Goal: Understand process/instructions: Learn how to perform a task or action

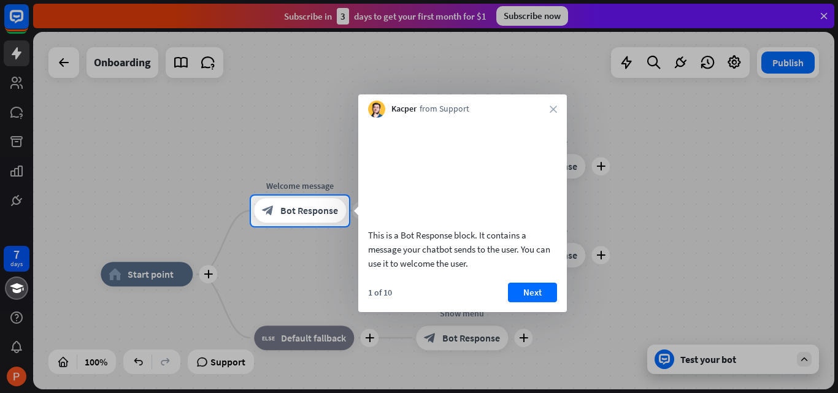
drag, startPoint x: 374, startPoint y: 154, endPoint x: 395, endPoint y: 120, distance: 40.0
click at [395, 120] on div "This is a Bot Response block. It contains a message your chatbot sends to the u…" at bounding box center [462, 197] width 209 height 159
drag, startPoint x: 482, startPoint y: 108, endPoint x: 514, endPoint y: 91, distance: 36.2
click at [514, 91] on body "7 days close Product Help First steps Get started with ChatBot Help Center Foll…" at bounding box center [419, 196] width 838 height 393
click at [553, 105] on div "Kacper from Support close" at bounding box center [462, 105] width 209 height 23
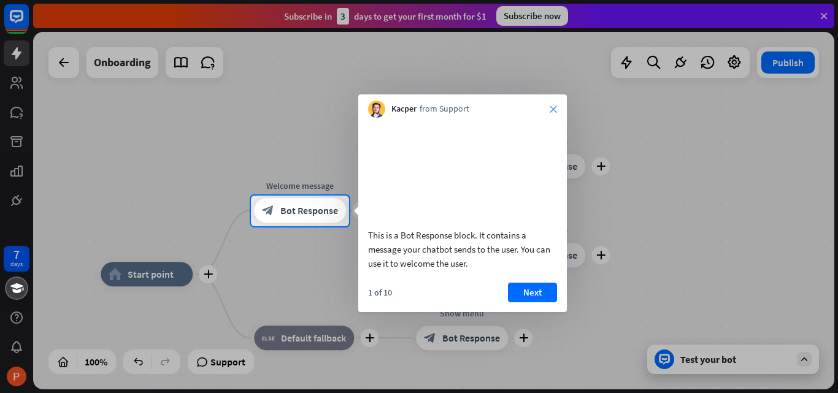
click at [551, 106] on icon "close" at bounding box center [553, 109] width 7 height 7
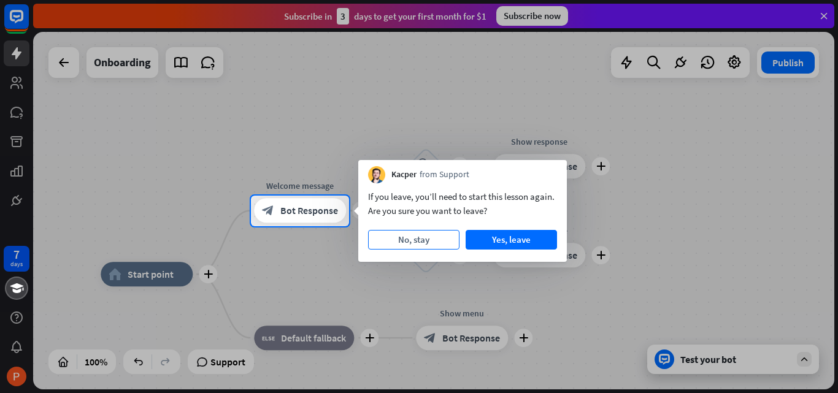
click at [419, 239] on button "No, stay" at bounding box center [413, 240] width 91 height 20
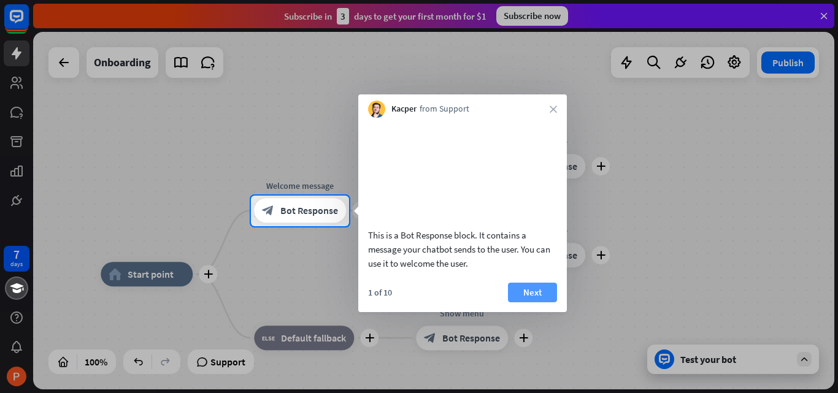
click at [538, 302] on button "Next" at bounding box center [532, 293] width 49 height 20
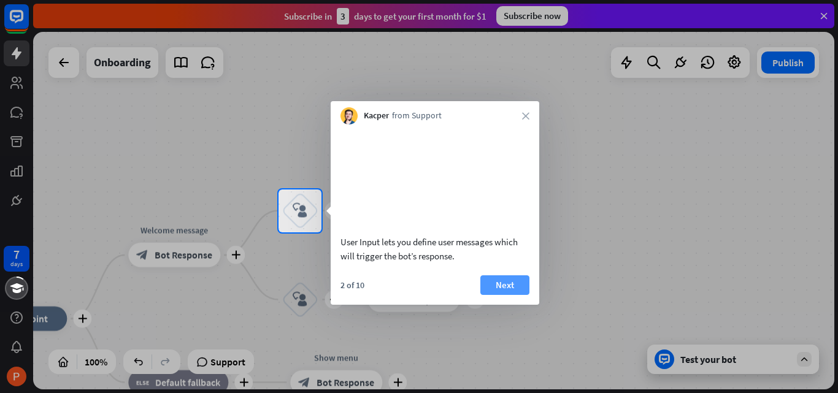
click at [505, 294] on button "Next" at bounding box center [504, 285] width 49 height 20
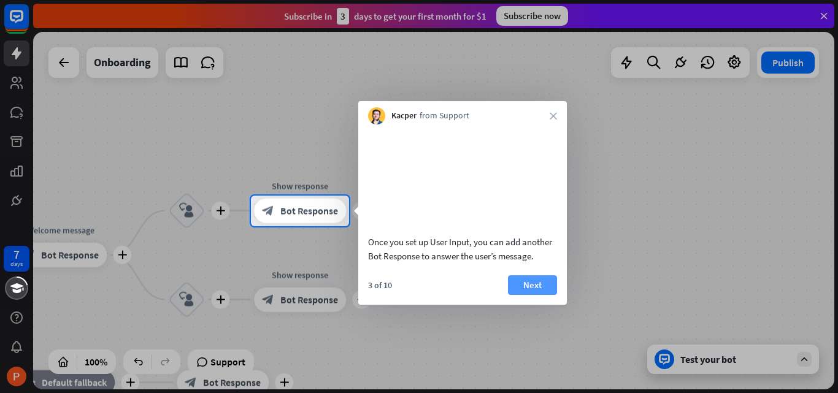
click at [531, 295] on button "Next" at bounding box center [532, 285] width 49 height 20
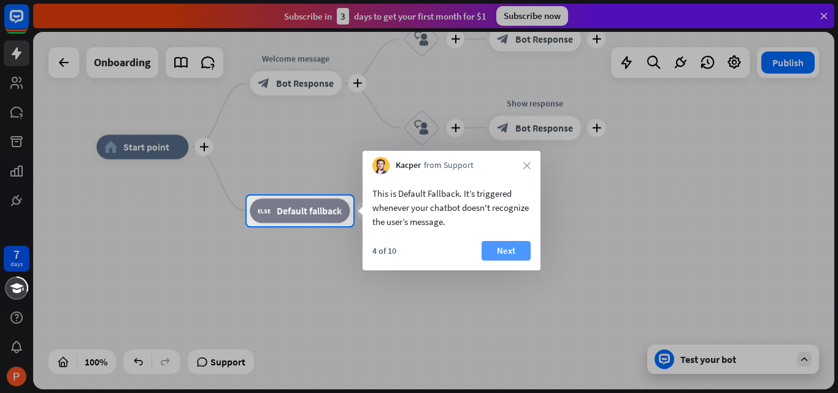
click at [507, 253] on button "Next" at bounding box center [505, 251] width 49 height 20
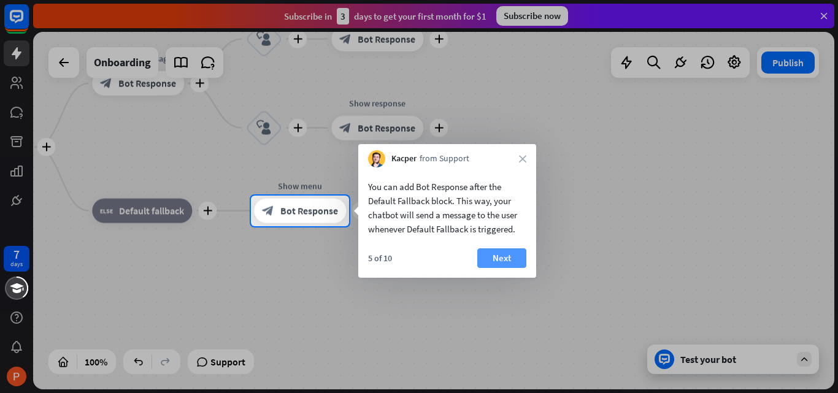
click at [504, 256] on button "Next" at bounding box center [501, 258] width 49 height 20
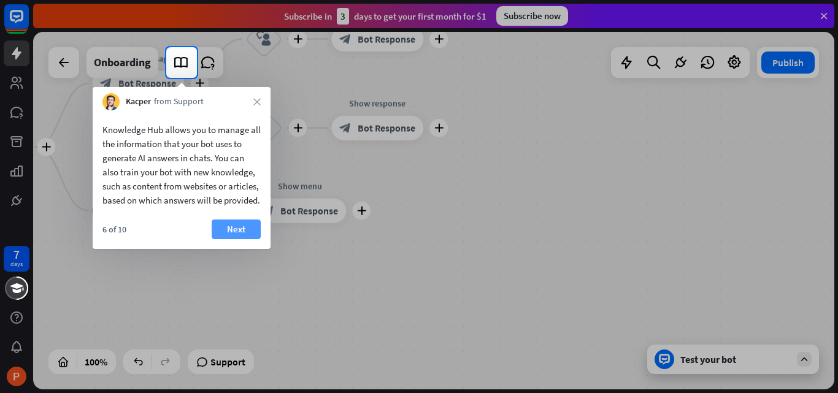
click at [250, 239] on button "Next" at bounding box center [236, 230] width 49 height 20
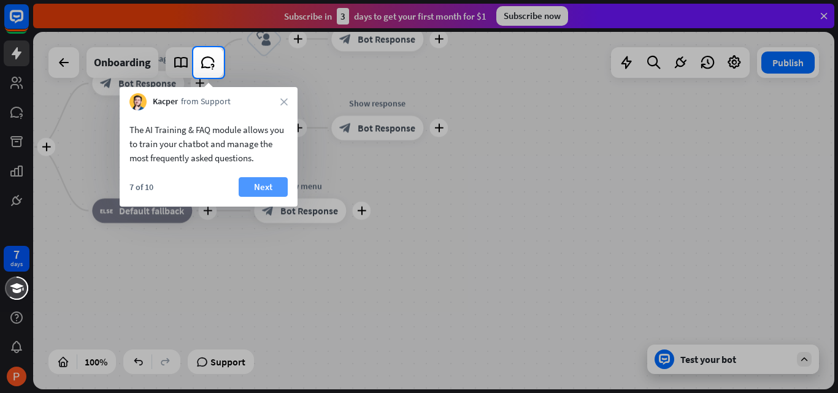
click at [274, 185] on button "Next" at bounding box center [263, 187] width 49 height 20
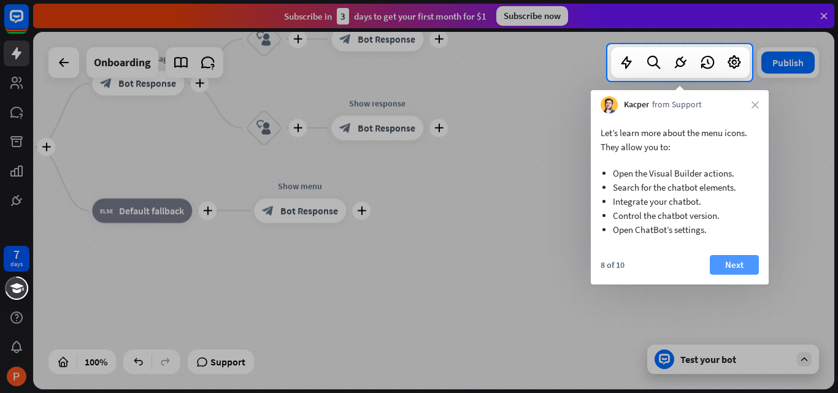
click at [727, 265] on button "Next" at bounding box center [734, 265] width 49 height 20
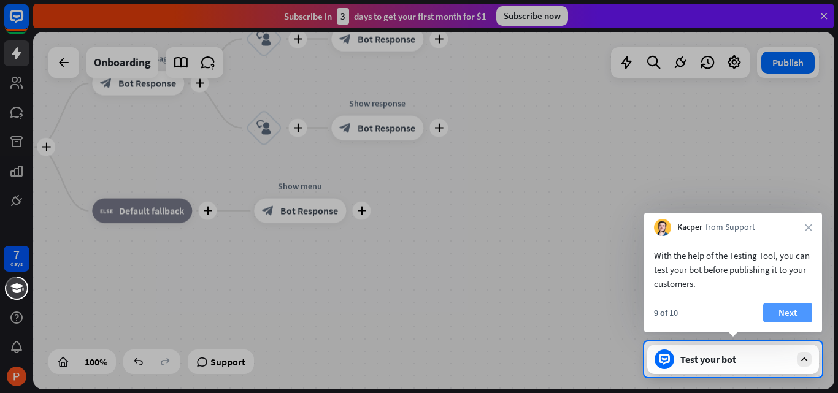
click at [776, 310] on button "Next" at bounding box center [787, 313] width 49 height 20
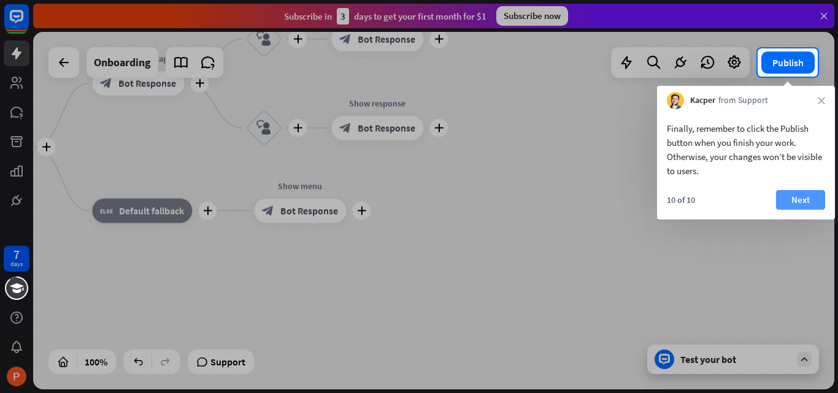
click at [797, 202] on button "Next" at bounding box center [800, 200] width 49 height 20
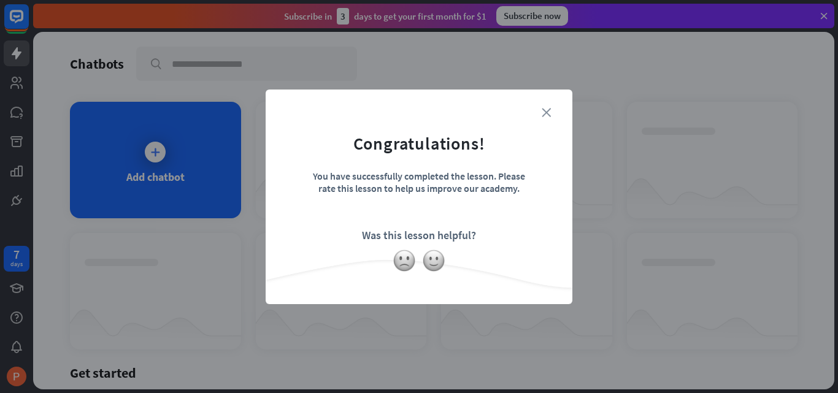
click at [544, 109] on icon "close" at bounding box center [546, 112] width 9 height 9
